Goal: Transaction & Acquisition: Download file/media

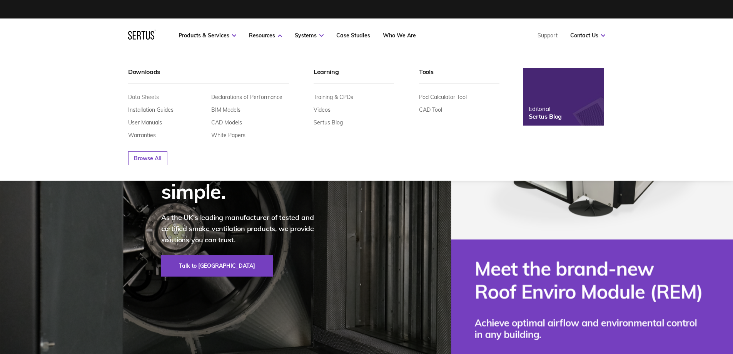
click at [143, 98] on link "Data Sheets" at bounding box center [143, 97] width 31 height 7
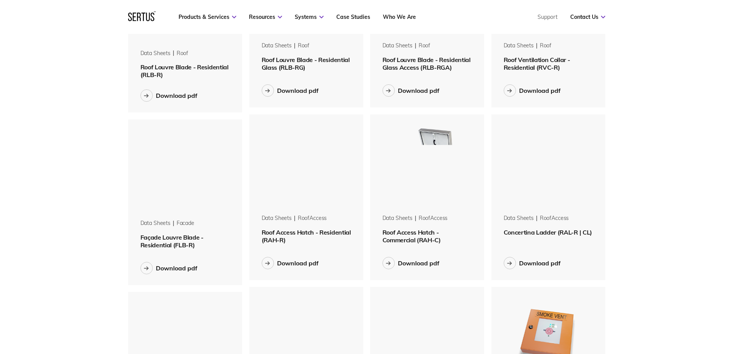
scroll to position [654, 0]
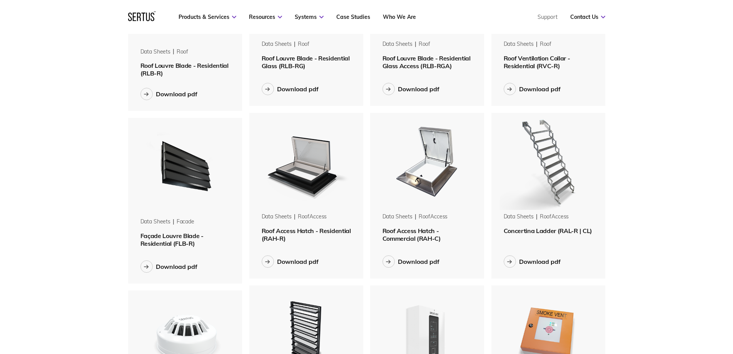
click at [298, 176] on img at bounding box center [306, 161] width 97 height 97
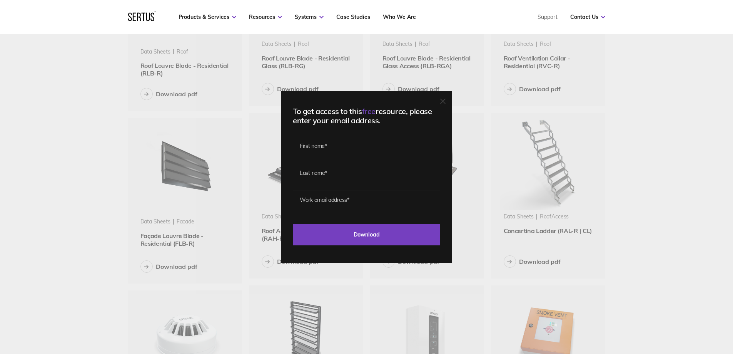
click at [444, 100] on icon at bounding box center [442, 101] width 5 height 5
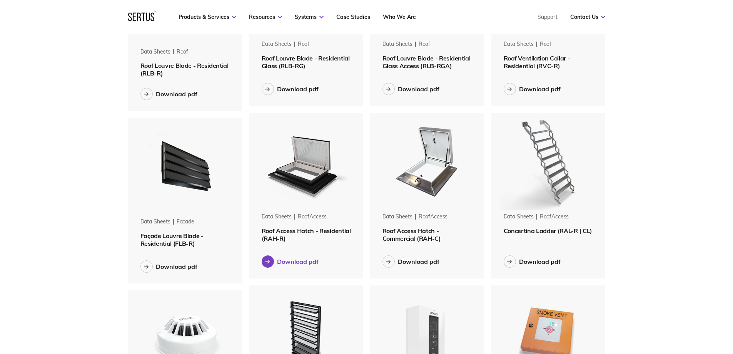
click at [294, 262] on div "Download pdf" at bounding box center [298, 261] width 42 height 8
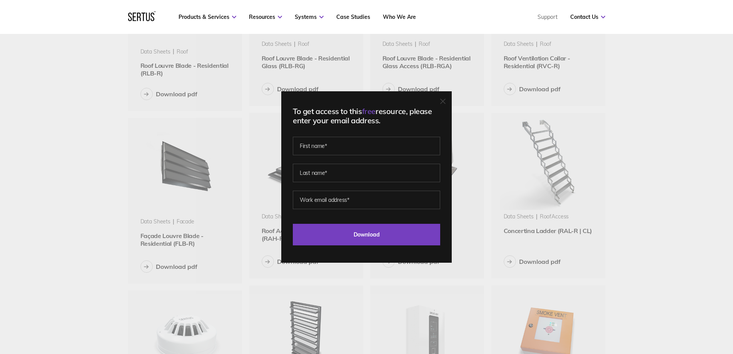
click at [446, 100] on icon at bounding box center [442, 101] width 5 height 5
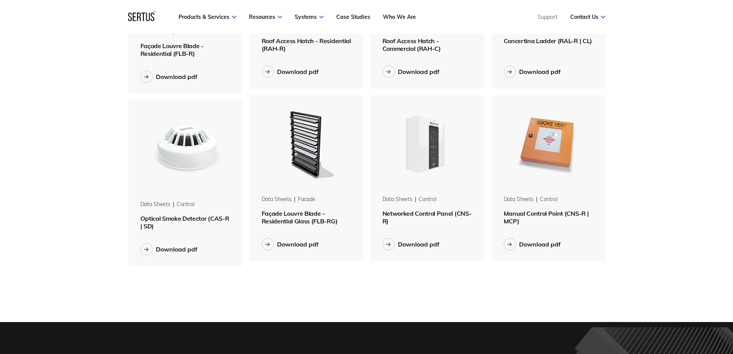
scroll to position [847, 0]
